Goal: Transaction & Acquisition: Purchase product/service

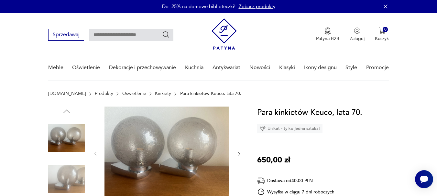
click at [201, 139] on img at bounding box center [167, 154] width 125 height 94
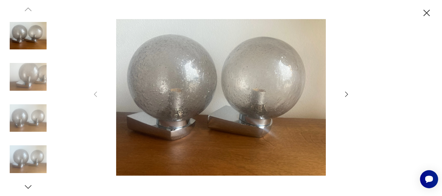
click at [345, 94] on icon "button" at bounding box center [347, 95] width 8 height 8
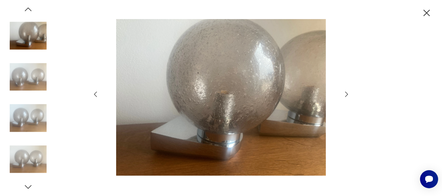
click at [345, 94] on icon "button" at bounding box center [347, 95] width 8 height 8
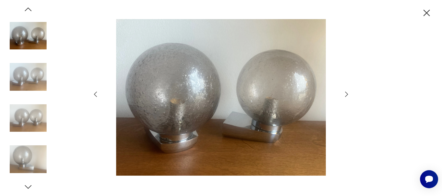
click at [345, 94] on icon "button" at bounding box center [347, 95] width 8 height 8
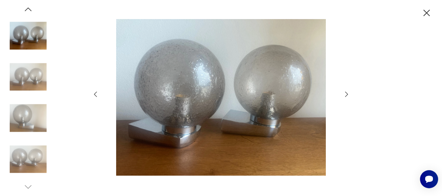
click at [345, 94] on icon "button" at bounding box center [347, 95] width 8 height 8
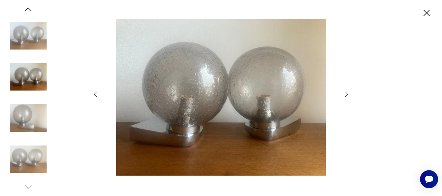
click at [345, 94] on icon "button" at bounding box center [347, 95] width 8 height 8
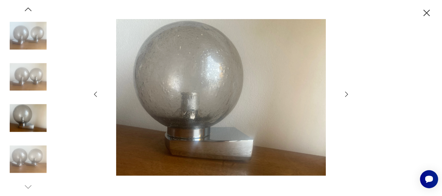
click at [345, 94] on icon "button" at bounding box center [347, 95] width 8 height 8
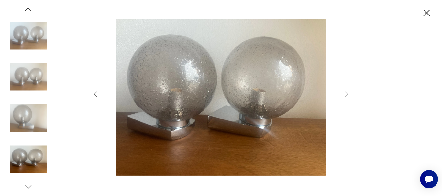
click at [425, 10] on icon "button" at bounding box center [426, 12] width 11 height 11
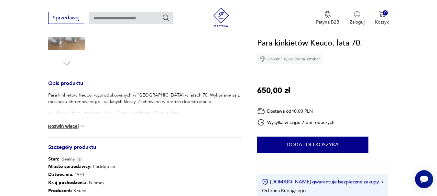
scroll to position [227, 0]
click at [72, 126] on button "Rozwiń więcej" at bounding box center [67, 126] width 38 height 6
